Goal: Navigation & Orientation: Find specific page/section

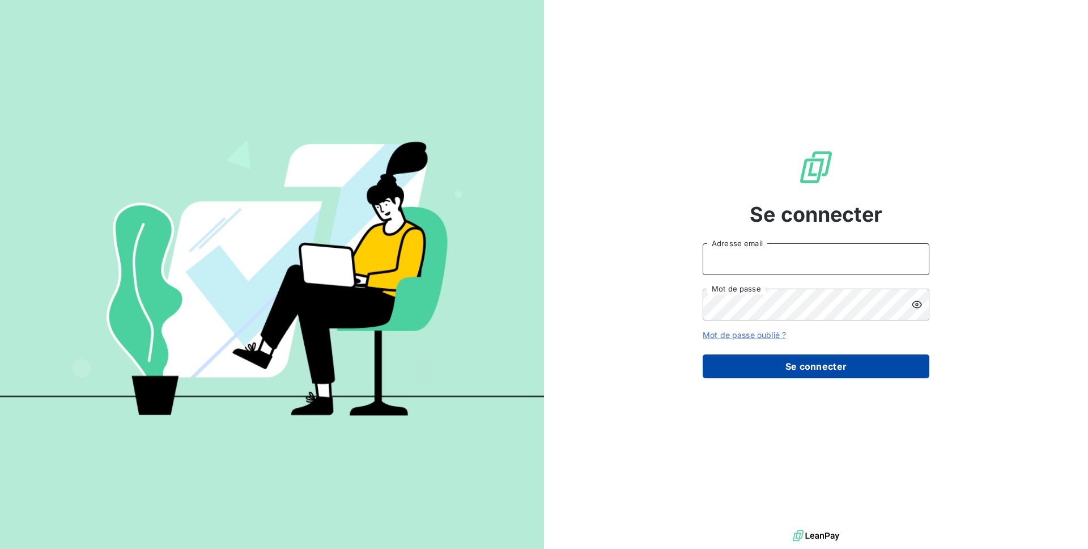
type input "agathe@leanpay.fr"
click at [812, 361] on button "Se connecter" at bounding box center [816, 366] width 227 height 24
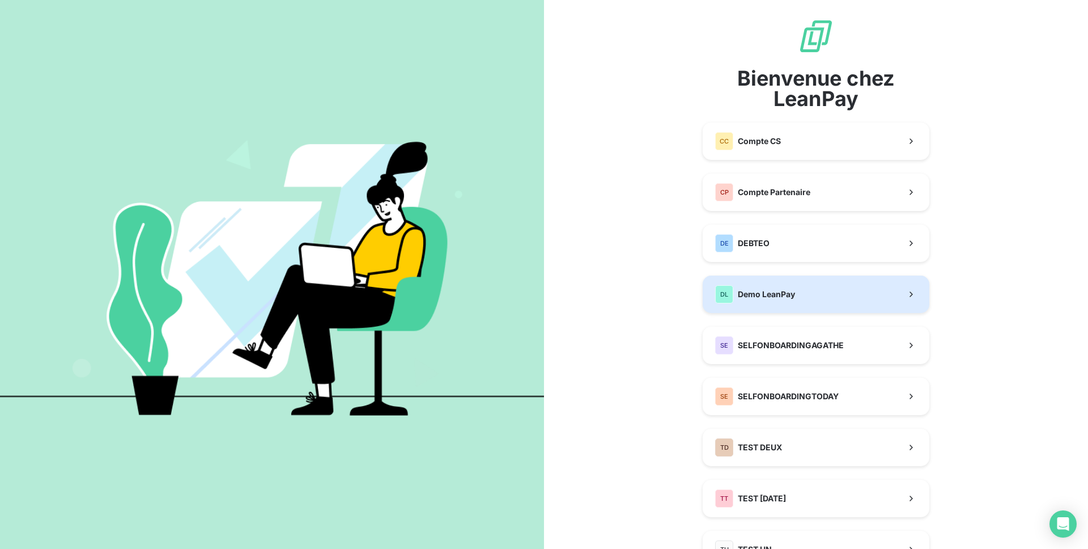
click at [760, 287] on div "DL Demo LeanPay" at bounding box center [755, 294] width 80 height 18
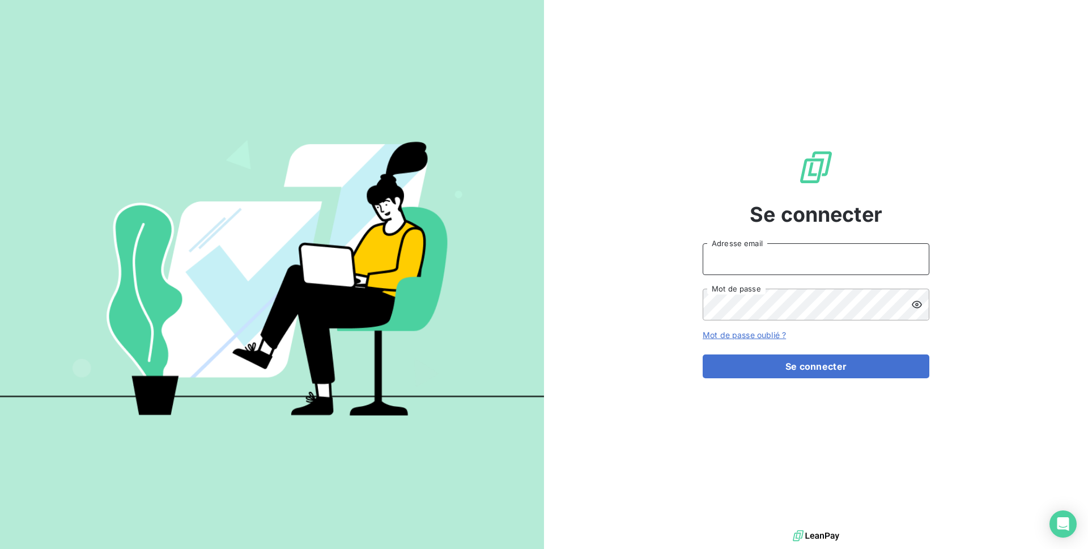
type input "agathe@leanpay.fr"
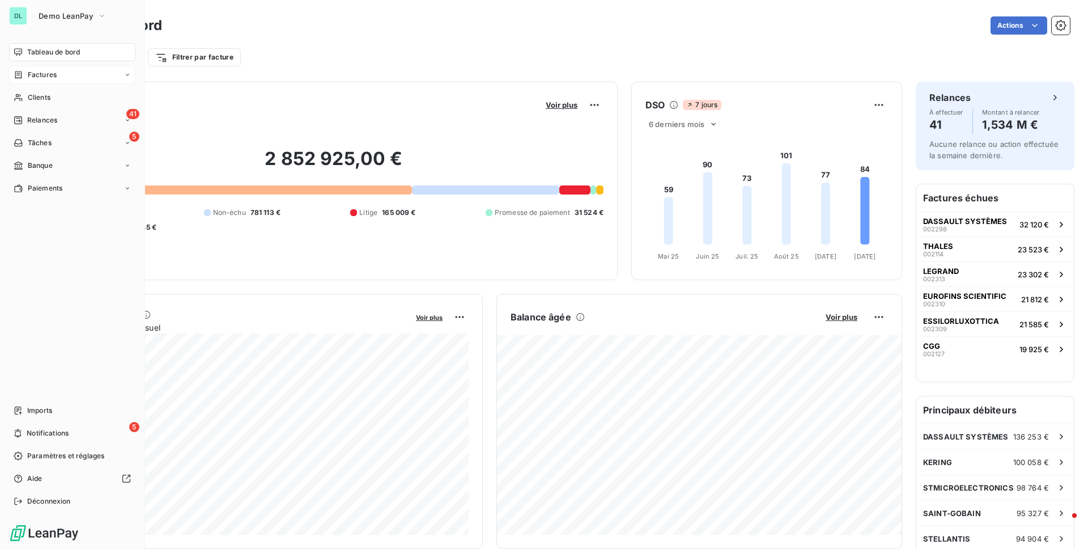
click at [30, 72] on span "Factures" at bounding box center [42, 75] width 29 height 10
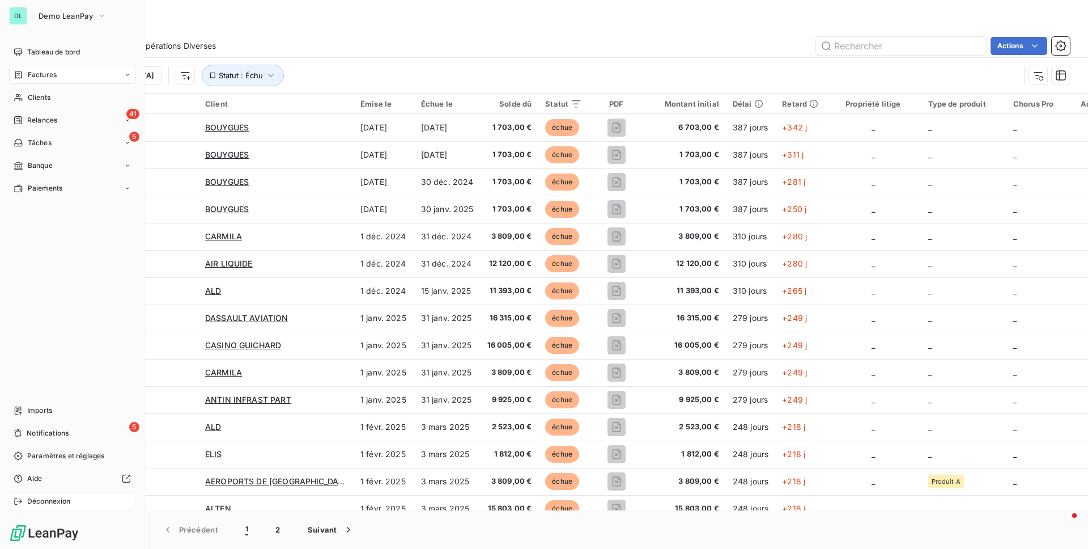
click at [43, 501] on span "Déconnexion" at bounding box center [49, 501] width 44 height 10
